Goal: Find specific page/section: Find specific page/section

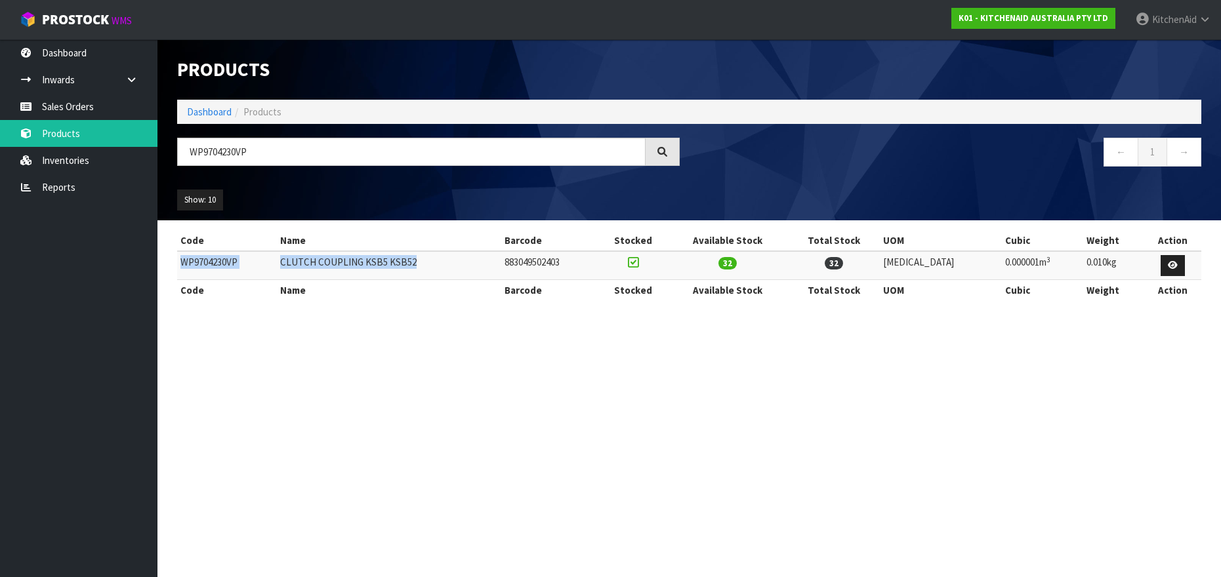
drag, startPoint x: 436, startPoint y: 266, endPoint x: 182, endPoint y: 262, distance: 254.5
click at [182, 262] on tr "WP9704230VP CLUTCH COUPLING KSB5 KSB52 883049502403 32 32 [MEDICAL_DATA] 0.0000…" at bounding box center [689, 265] width 1024 height 28
copy tr "WP9704230VP CLUTCH COUPLING KSB5 KSB52"
click at [213, 150] on input "WP9704230VP" at bounding box center [411, 152] width 468 height 28
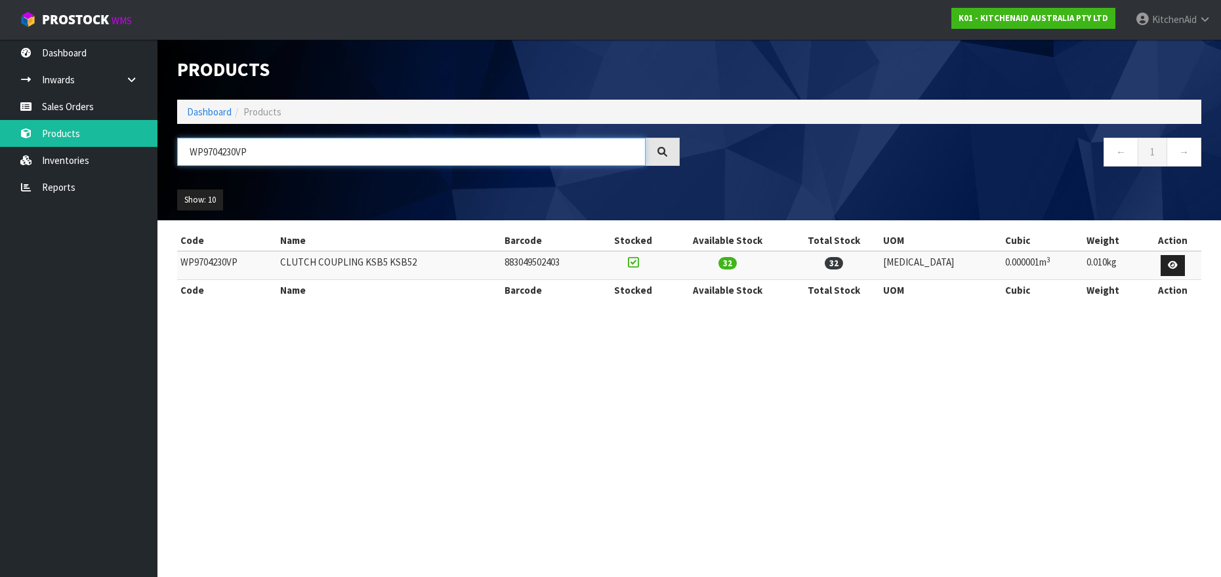
paste input "5KFP1319AOB"
type input "5KFP1319AOB"
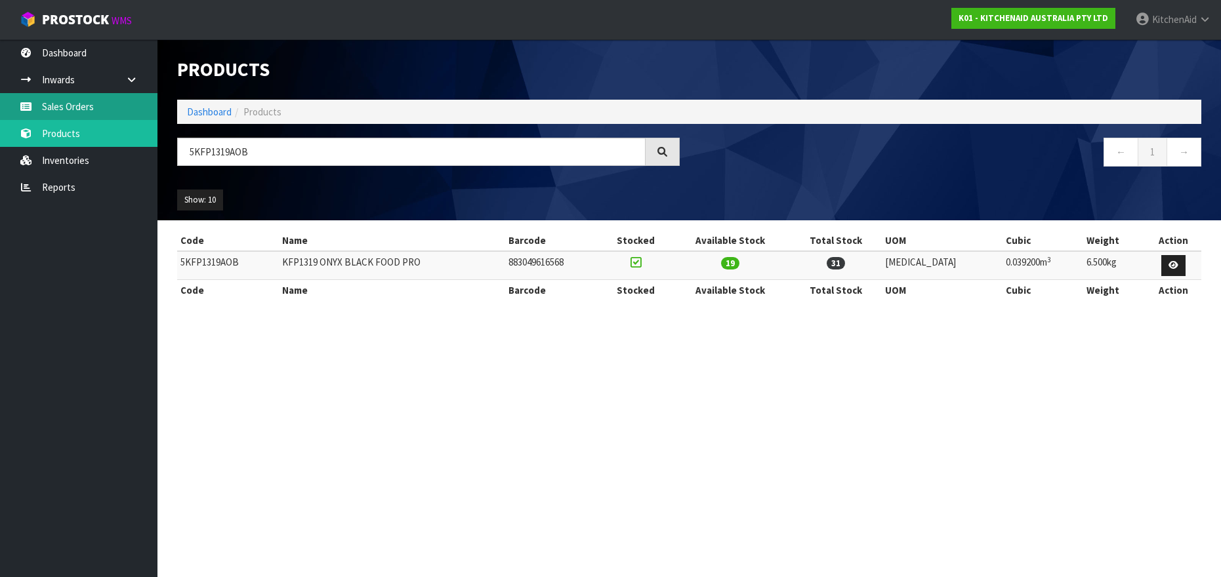
click at [62, 108] on link "Sales Orders" at bounding box center [78, 106] width 157 height 27
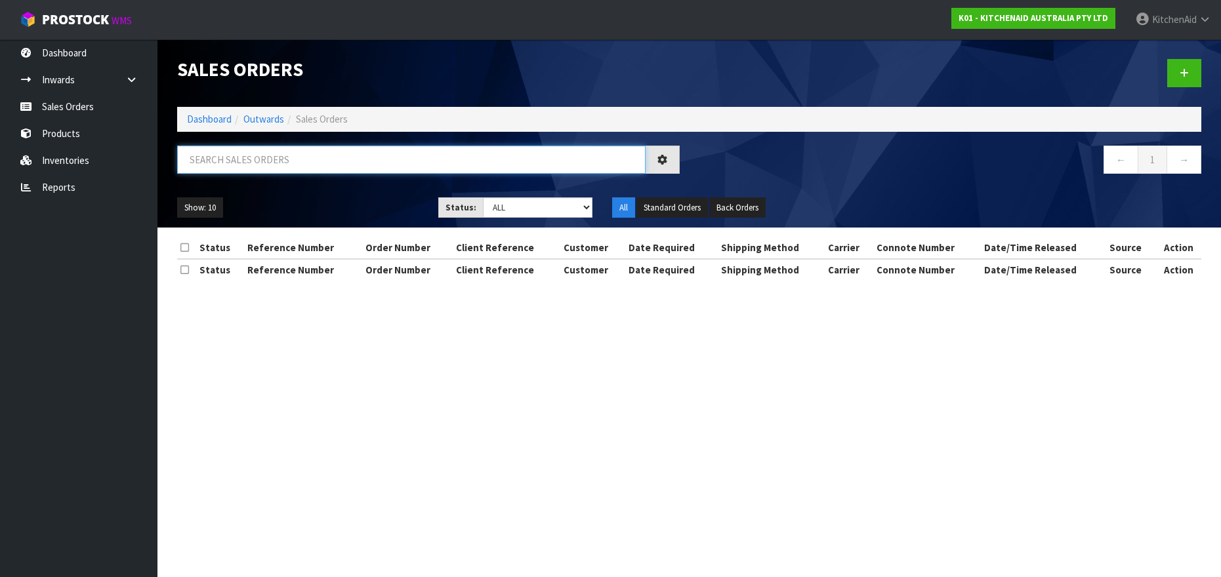
click at [223, 163] on input "text" at bounding box center [411, 160] width 468 height 28
paste input "MQT-4767"
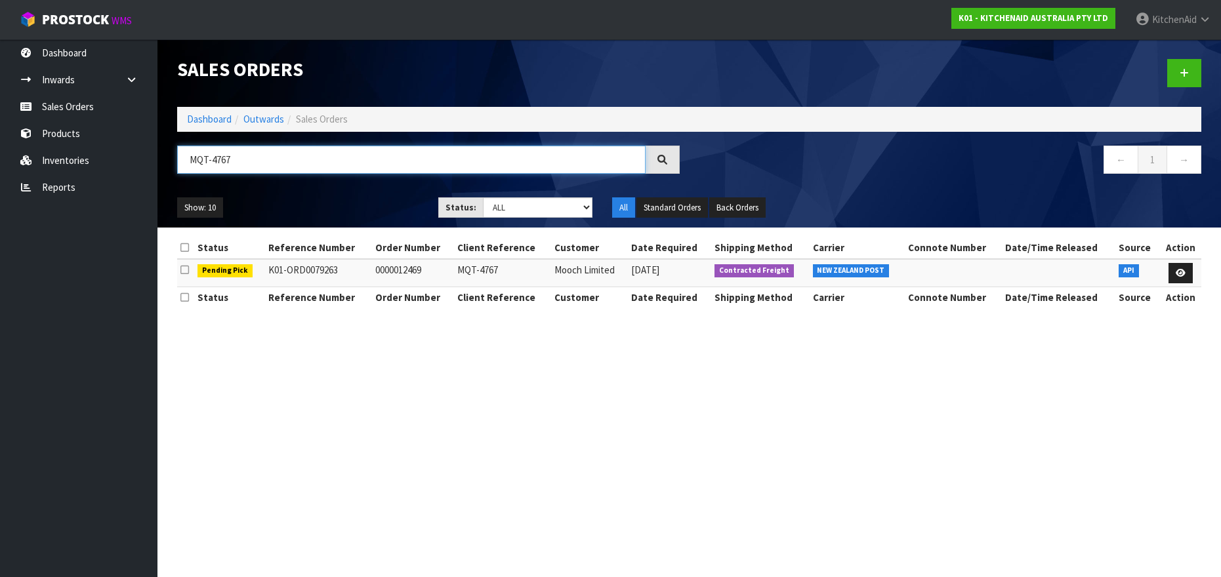
type input "MQT-4767"
